Goal: Participate in discussion: Engage in conversation with other users on a specific topic

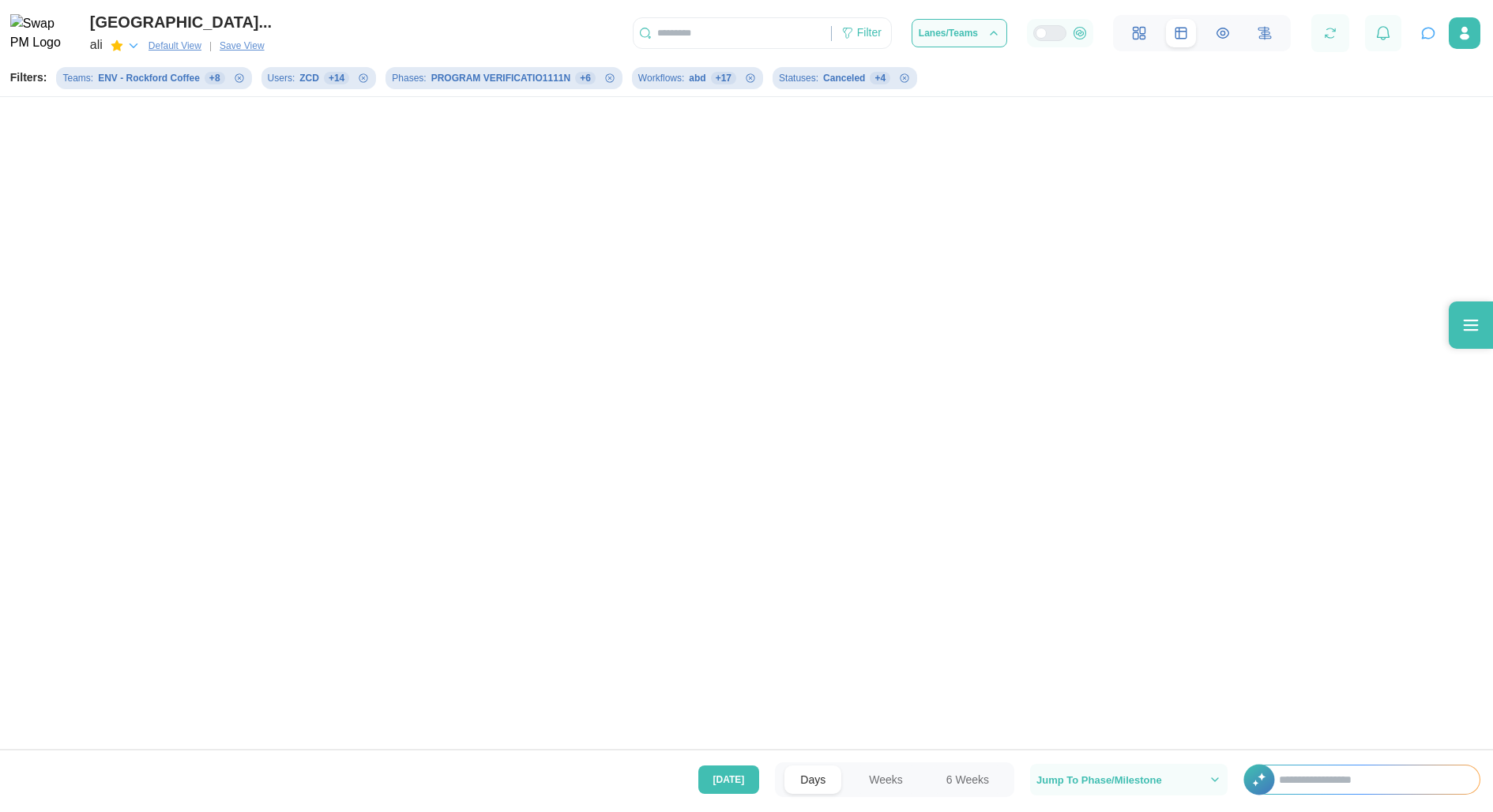
scroll to position [0, 71741]
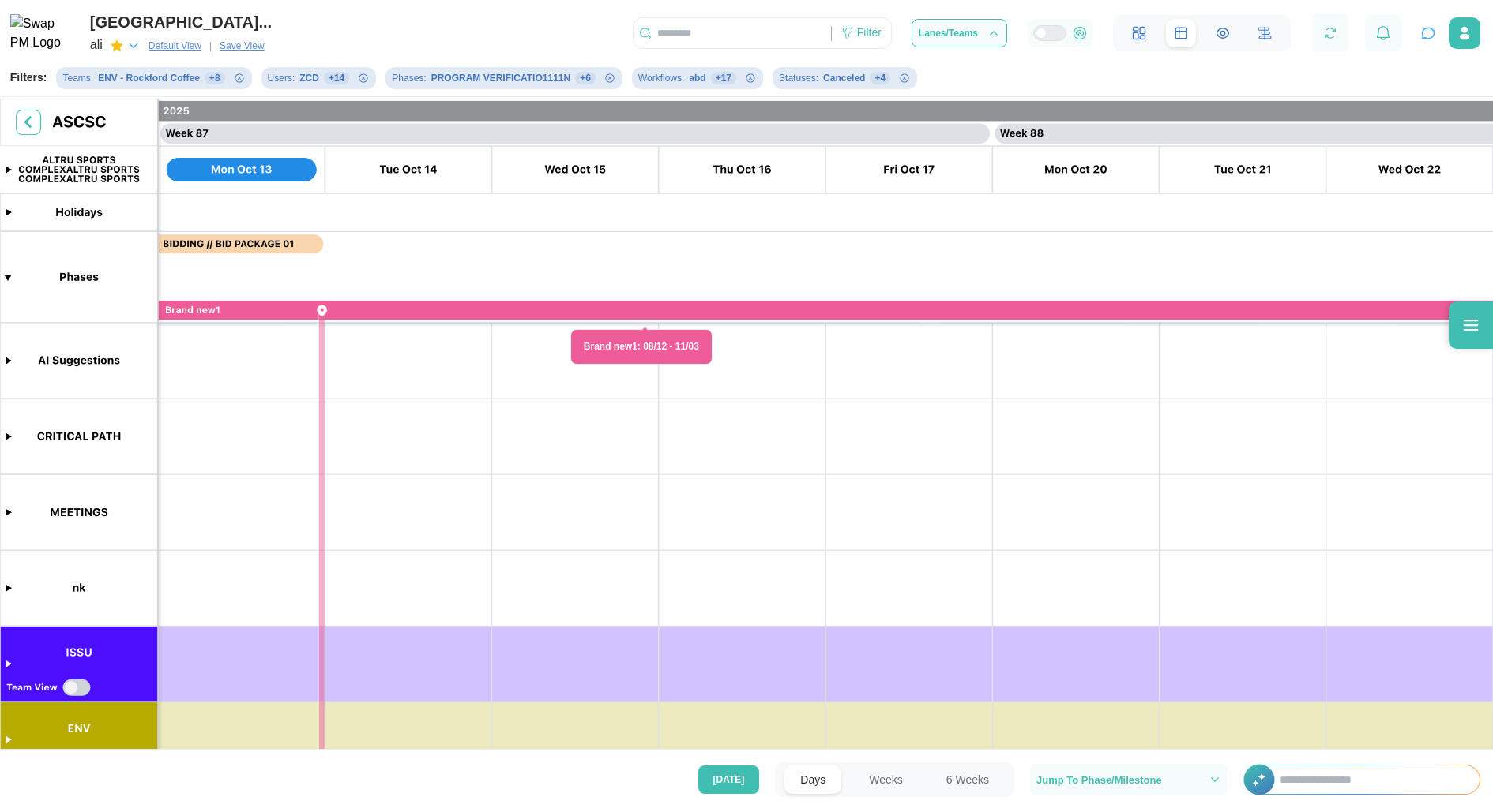
click at [1429, 39] on icon "button" at bounding box center [1429, 33] width 12 height 10
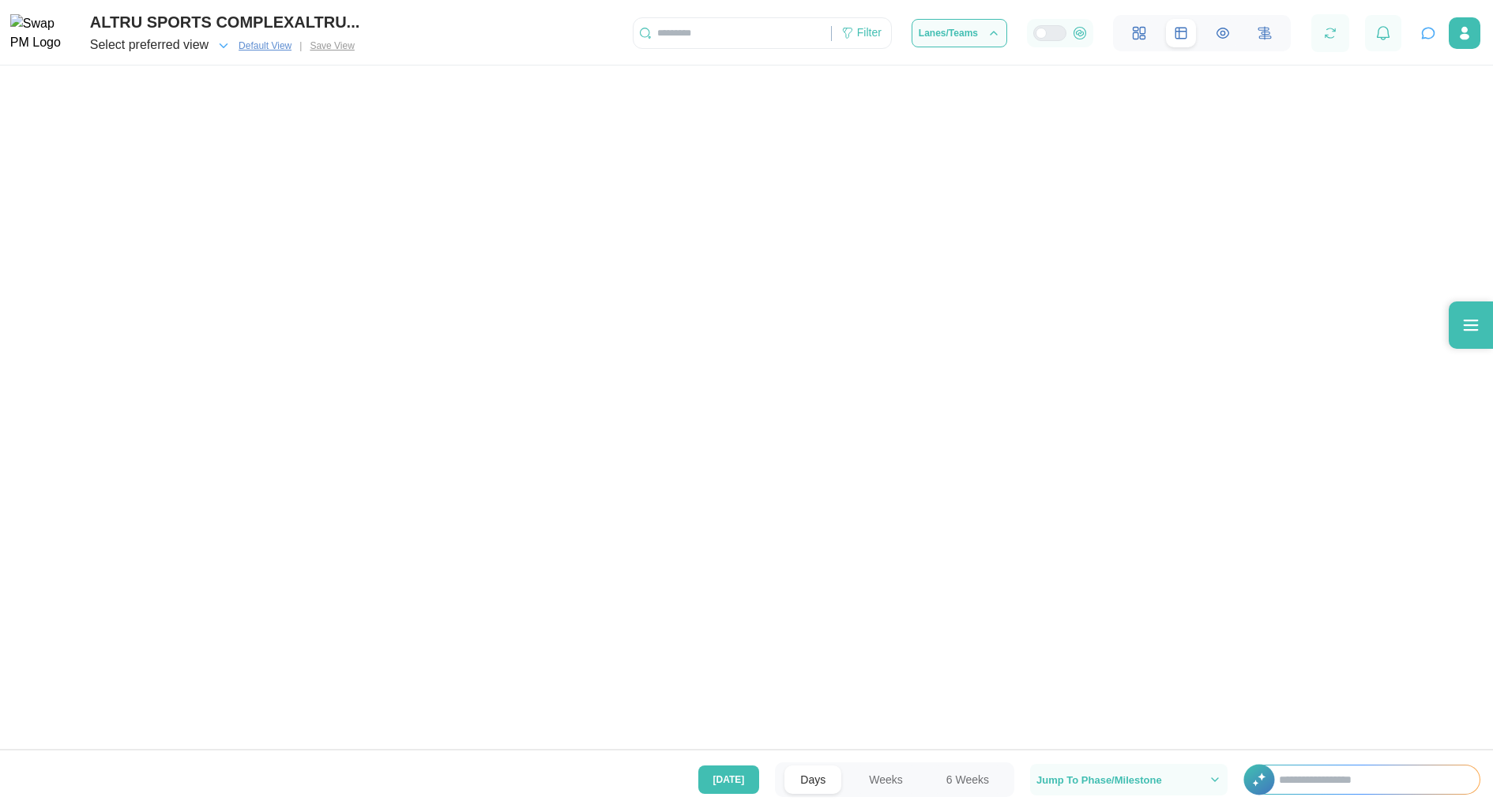
click at [1428, 41] on icon "button" at bounding box center [1428, 33] width 15 height 15
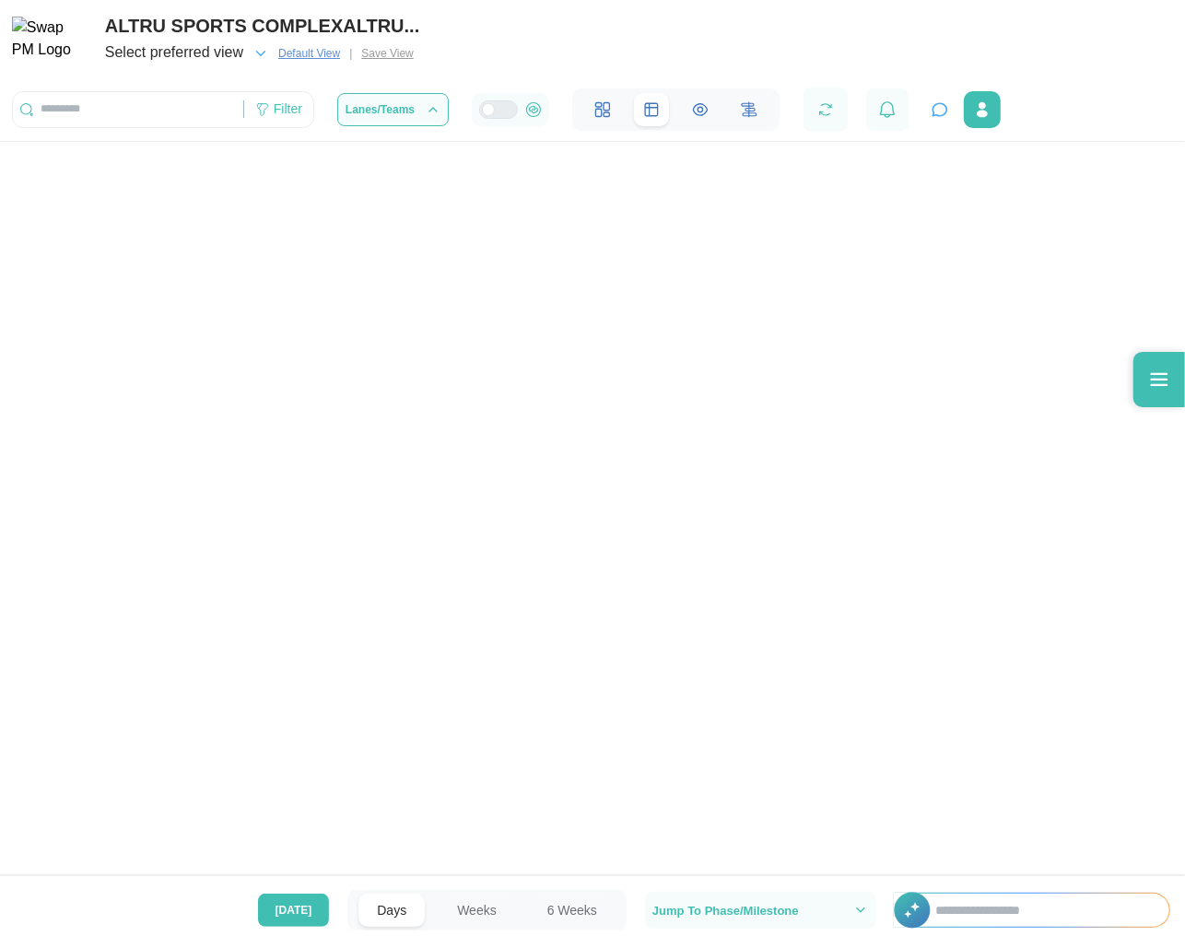
click at [1063, 908] on input "text" at bounding box center [1043, 910] width 252 height 33
type input "*"
click at [864, 420] on div at bounding box center [592, 439] width 1185 height 879
